Goal: Navigation & Orientation: Find specific page/section

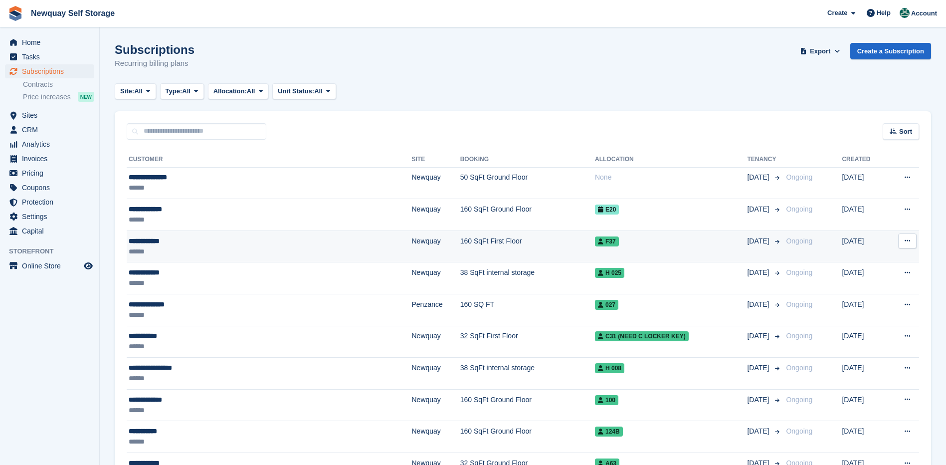
click at [152, 241] on div "**********" at bounding box center [219, 241] width 180 height 10
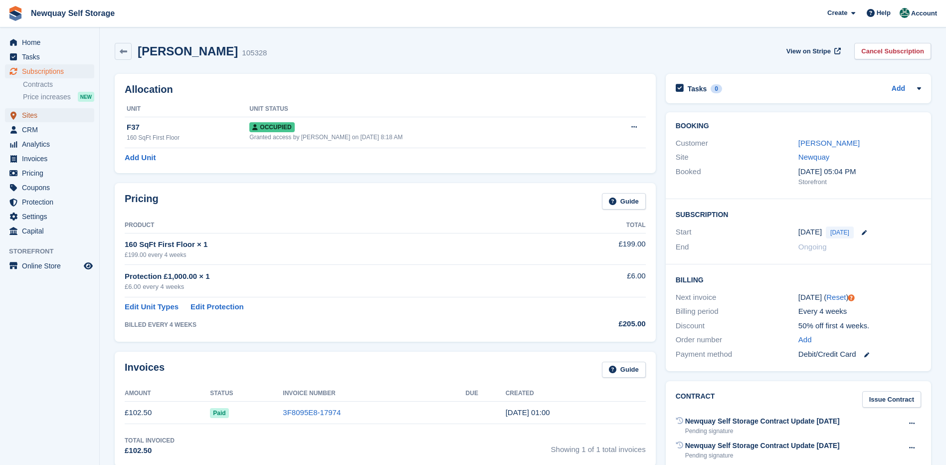
click at [28, 113] on span "Sites" at bounding box center [52, 115] width 60 height 14
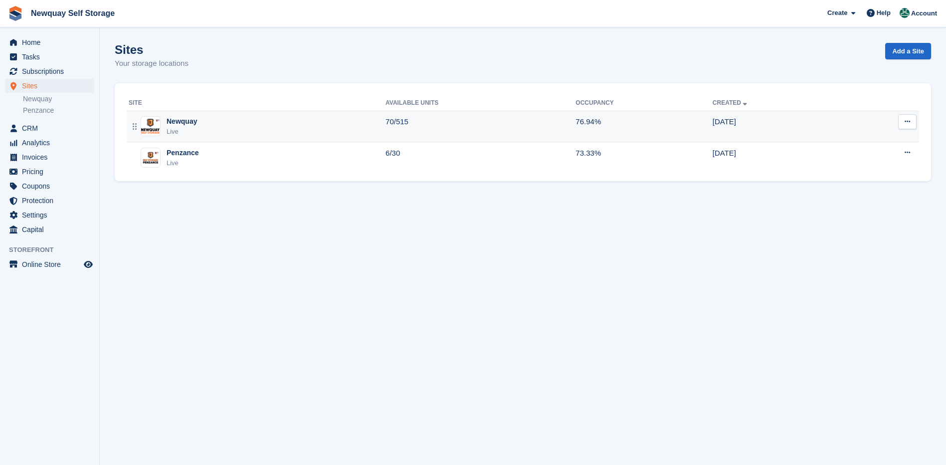
click at [178, 125] on div "Newquay" at bounding box center [181, 121] width 30 height 10
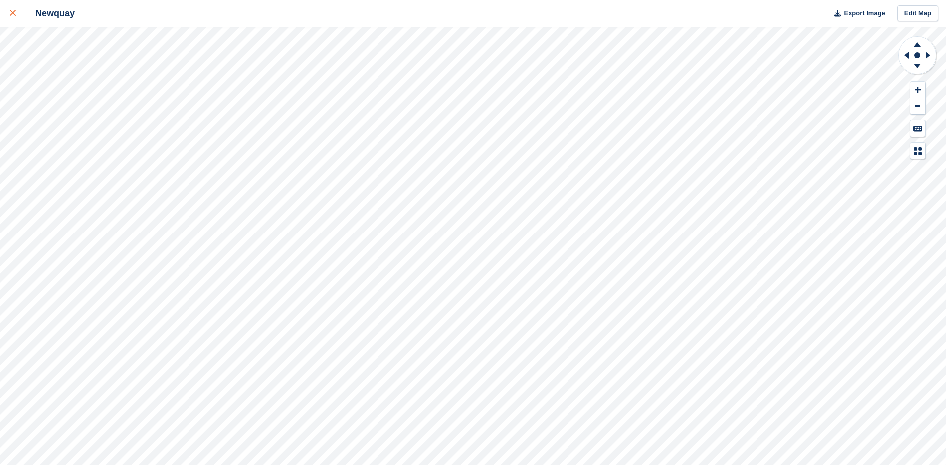
click at [14, 10] on div at bounding box center [18, 13] width 16 height 12
